Goal: Information Seeking & Learning: Check status

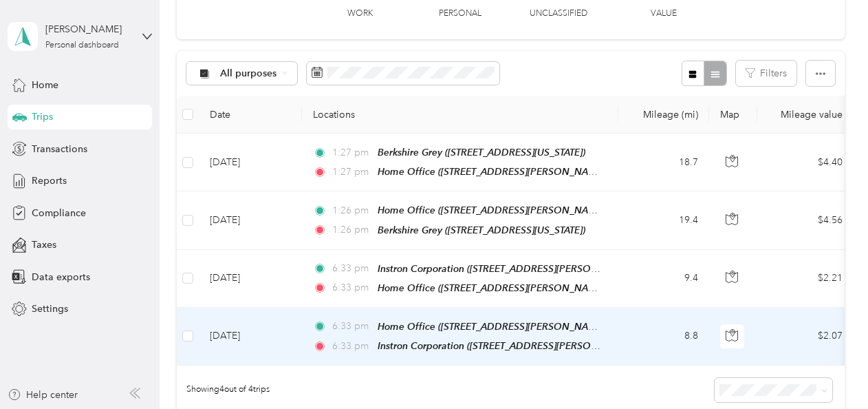
scroll to position [69, 0]
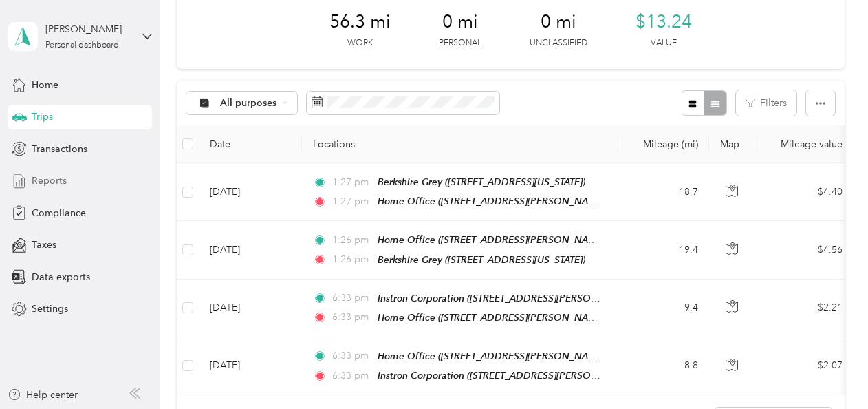
click at [47, 178] on span "Reports" at bounding box center [49, 180] width 35 height 14
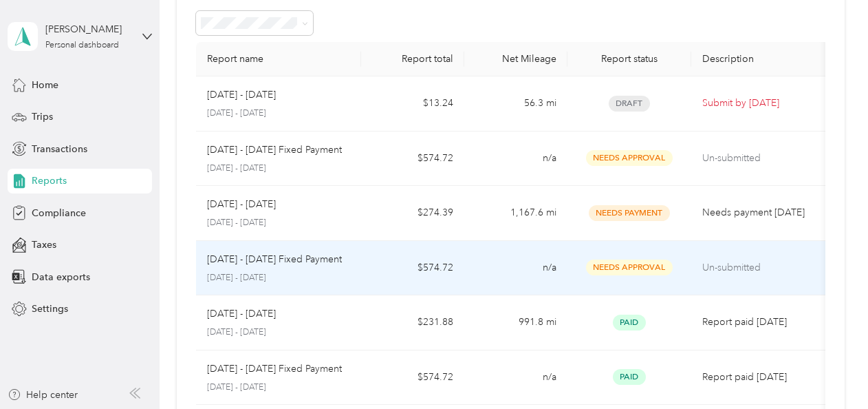
click at [261, 259] on p "[DATE] - [DATE] Fixed Payment" at bounding box center [274, 259] width 135 height 15
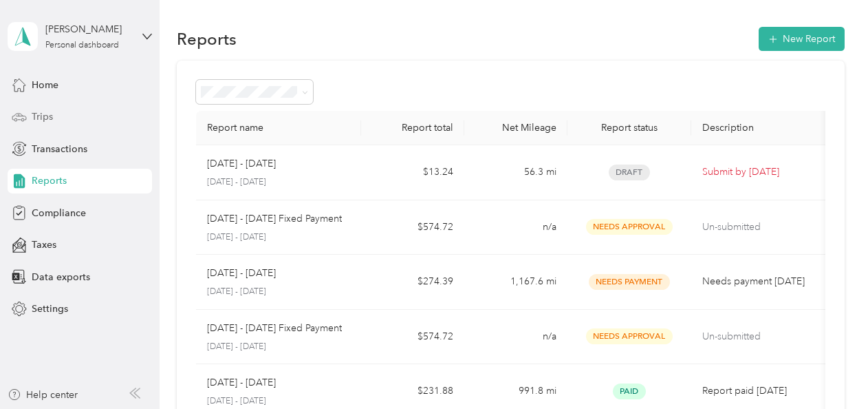
click at [39, 114] on span "Trips" at bounding box center [42, 116] width 21 height 14
